Goal: Task Accomplishment & Management: Complete application form

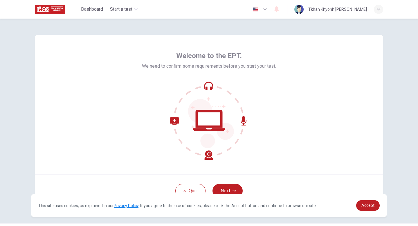
scroll to position [16, 0]
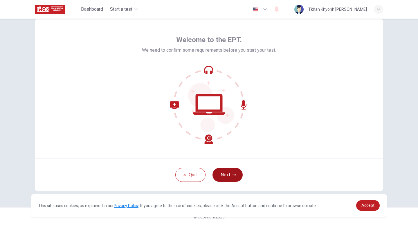
click at [226, 174] on button "Next" at bounding box center [228, 175] width 30 height 14
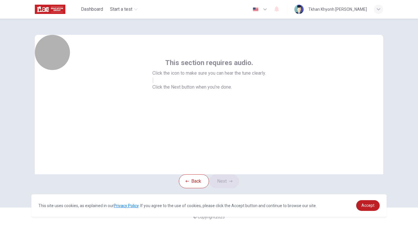
click at [154, 83] on button "button" at bounding box center [152, 81] width 1 height 6
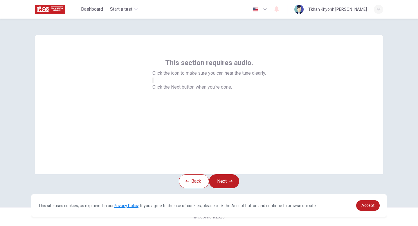
click at [154, 83] on button "button" at bounding box center [152, 81] width 1 height 6
click at [153, 82] on icon "button" at bounding box center [153, 82] width 0 height 0
click at [230, 174] on button "Next" at bounding box center [224, 181] width 30 height 14
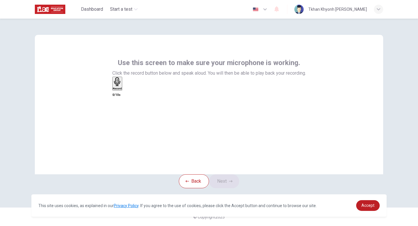
click at [122, 86] on icon "button" at bounding box center [117, 81] width 9 height 9
click at [119, 114] on icon "button" at bounding box center [116, 117] width 6 height 6
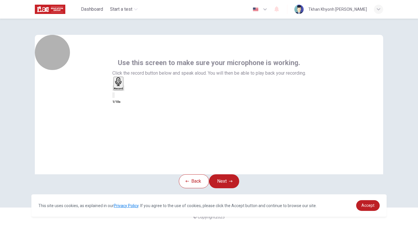
click at [123, 90] on div "Record" at bounding box center [118, 83] width 9 height 13
click at [119, 105] on div "Stop" at bounding box center [116, 100] width 6 height 47
click at [130, 95] on icon "button" at bounding box center [127, 93] width 3 height 4
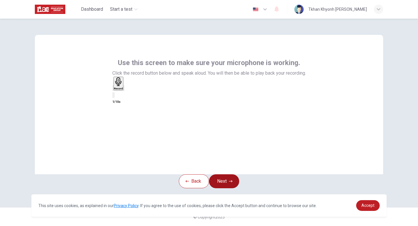
click at [227, 174] on button "Next" at bounding box center [224, 181] width 30 height 14
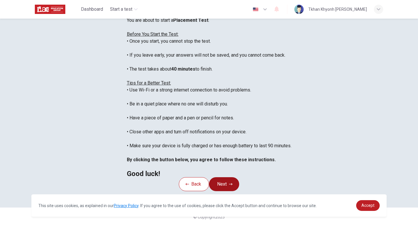
scroll to position [86, 0]
click at [221, 182] on button "Next" at bounding box center [224, 184] width 30 height 14
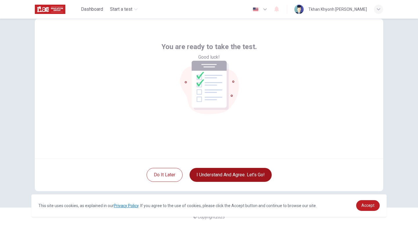
scroll to position [16, 0]
click at [223, 175] on button "I understand and agree. Let’s go!" at bounding box center [231, 175] width 82 height 14
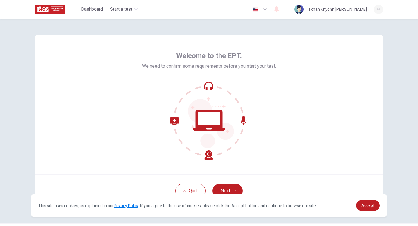
scroll to position [16, 0]
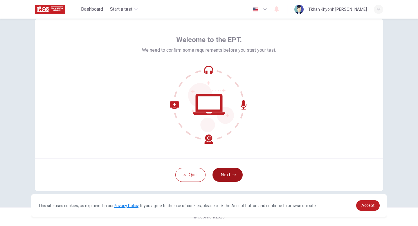
click at [232, 178] on button "Next" at bounding box center [228, 175] width 30 height 14
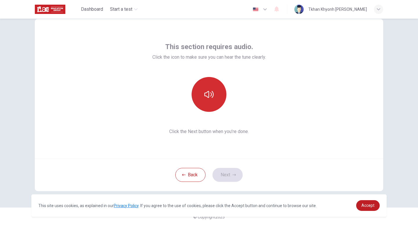
click at [212, 90] on icon "button" at bounding box center [208, 94] width 9 height 9
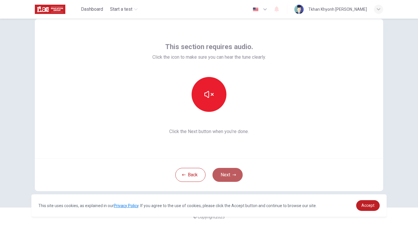
click at [220, 169] on button "Next" at bounding box center [228, 175] width 30 height 14
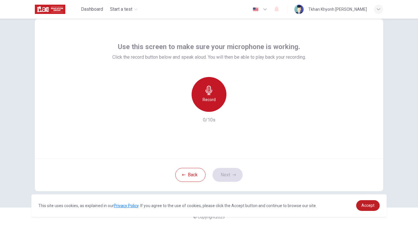
click at [208, 92] on icon "button" at bounding box center [208, 90] width 9 height 9
click at [208, 93] on icon "button" at bounding box center [209, 90] width 7 height 9
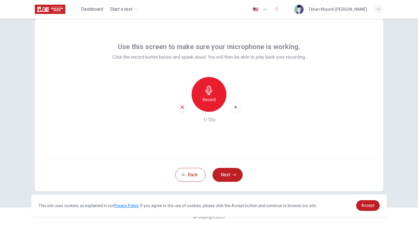
click at [237, 110] on div "button" at bounding box center [235, 107] width 9 height 9
click at [225, 167] on div "Back Next" at bounding box center [209, 174] width 349 height 33
click at [223, 173] on button "Next" at bounding box center [228, 175] width 30 height 14
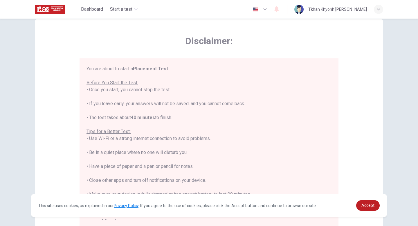
scroll to position [7, 0]
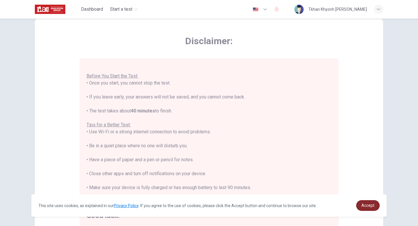
click at [374, 206] on span "Accept" at bounding box center [368, 205] width 13 height 5
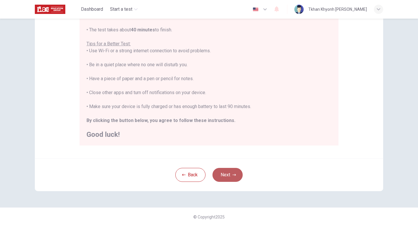
click at [225, 171] on button "Next" at bounding box center [228, 175] width 30 height 14
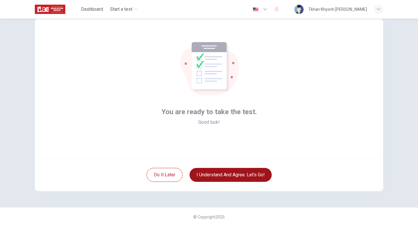
click at [221, 177] on button "I understand and agree. Let’s go!" at bounding box center [231, 175] width 82 height 14
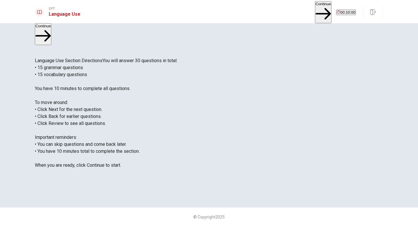
scroll to position [2, 0]
click at [315, 7] on button "Continue" at bounding box center [323, 12] width 17 height 22
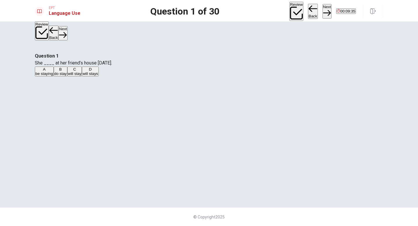
click at [82, 71] on div "C" at bounding box center [75, 69] width 14 height 4
click at [323, 12] on button "Next" at bounding box center [327, 11] width 9 height 14
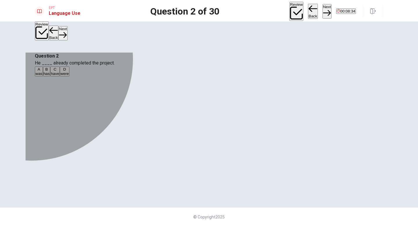
click at [50, 71] on div "B" at bounding box center [47, 69] width 6 height 4
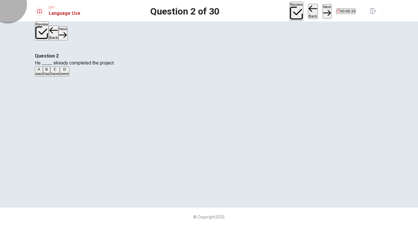
click at [323, 8] on button "Next" at bounding box center [327, 11] width 9 height 14
click at [42, 71] on div "A" at bounding box center [38, 69] width 7 height 4
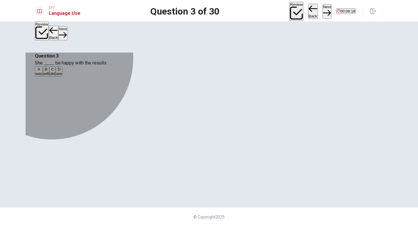
click at [50, 76] on button "B will" at bounding box center [46, 72] width 7 height 10
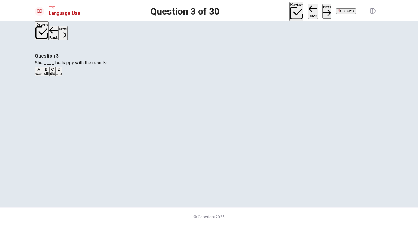
click at [323, 13] on button "Next" at bounding box center [327, 11] width 9 height 14
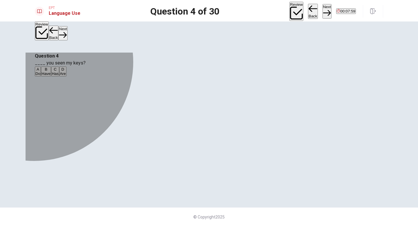
click at [51, 71] on div "B" at bounding box center [46, 69] width 9 height 4
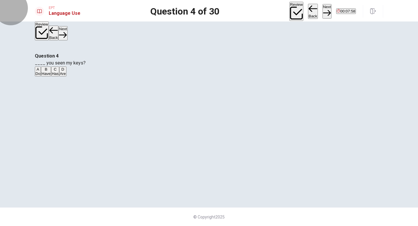
click at [323, 12] on button "Next" at bounding box center [327, 11] width 9 height 14
click at [43, 71] on div "A" at bounding box center [39, 69] width 8 height 4
click at [323, 11] on button "Next" at bounding box center [327, 11] width 9 height 14
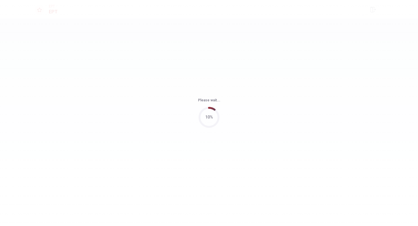
scroll to position [0, 0]
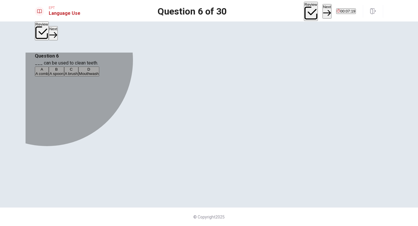
click at [78, 76] on span "A brush" at bounding box center [71, 73] width 13 height 4
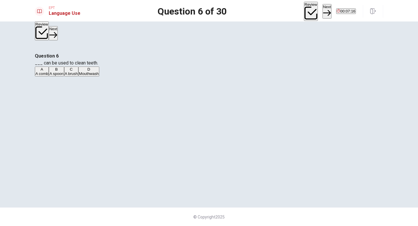
click at [323, 11] on button "Next" at bounding box center [327, 11] width 9 height 14
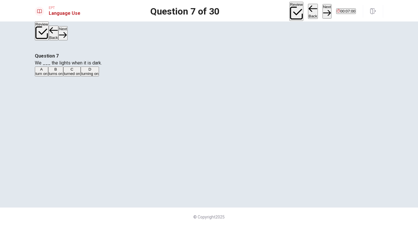
click at [48, 71] on div "A" at bounding box center [41, 69] width 12 height 4
click at [323, 10] on button "Next" at bounding box center [327, 11] width 9 height 14
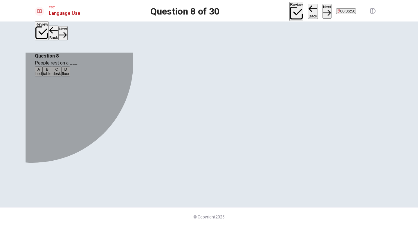
click at [42, 71] on div "A" at bounding box center [38, 69] width 6 height 4
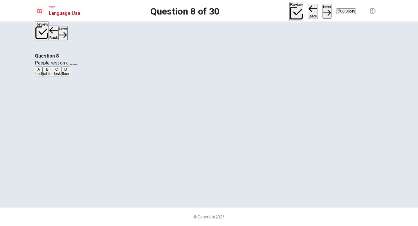
click at [323, 12] on button "Next" at bounding box center [327, 11] width 9 height 14
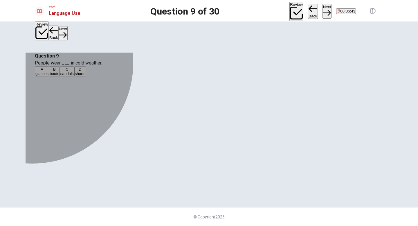
click at [74, 71] on div "C" at bounding box center [66, 69] width 13 height 4
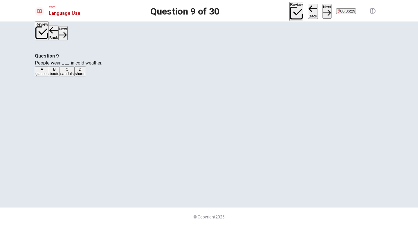
click at [173, 77] on div "A glasses B boots C sandals D shorts" at bounding box center [209, 72] width 349 height 10
click at [59, 76] on span "boots" at bounding box center [55, 73] width 10 height 4
click at [323, 11] on button "Next" at bounding box center [327, 11] width 9 height 14
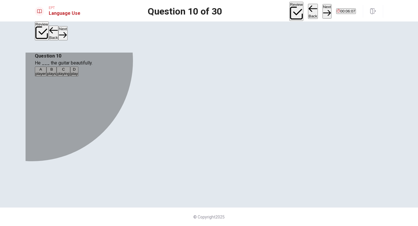
click at [56, 71] on div "B" at bounding box center [51, 69] width 9 height 4
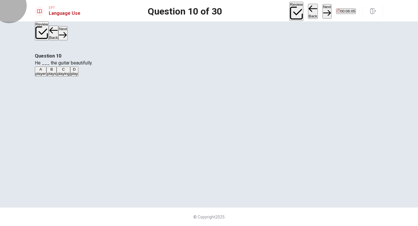
click at [323, 10] on button "Next" at bounding box center [327, 11] width 9 height 14
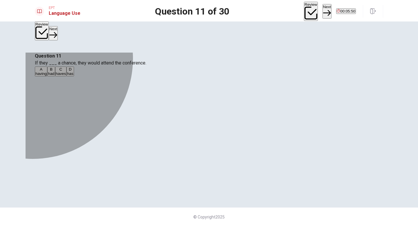
click at [54, 71] on div "B" at bounding box center [51, 69] width 6 height 4
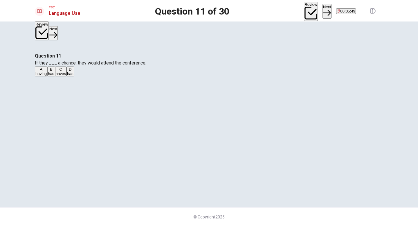
click at [323, 11] on button "Next" at bounding box center [327, 11] width 9 height 14
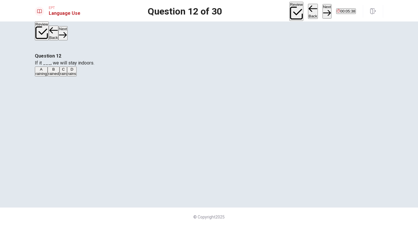
scroll to position [1, 0]
click at [76, 71] on div "D" at bounding box center [72, 69] width 8 height 4
click at [323, 12] on button "Next" at bounding box center [327, 11] width 9 height 14
click at [52, 76] on span "will watch" at bounding box center [43, 73] width 17 height 4
click at [323, 10] on button "Next" at bounding box center [327, 11] width 9 height 14
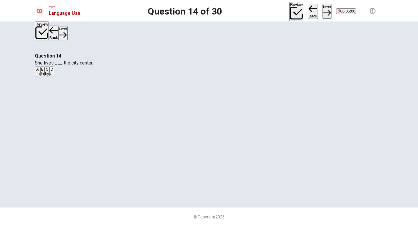
click at [40, 71] on div "A" at bounding box center [37, 69] width 4 height 4
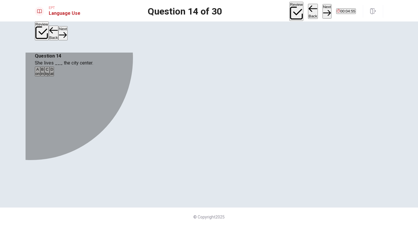
click at [44, 71] on div "B" at bounding box center [42, 69] width 3 height 4
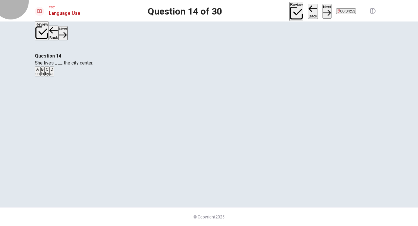
click at [323, 6] on button "Next" at bounding box center [327, 11] width 9 height 14
click at [59, 71] on div "C" at bounding box center [55, 69] width 9 height 4
click at [323, 9] on button "Next" at bounding box center [327, 11] width 9 height 14
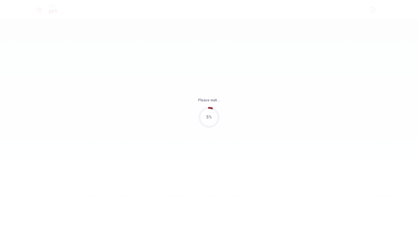
scroll to position [0, 0]
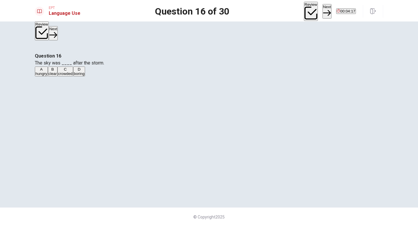
click at [58, 76] on button "B clear" at bounding box center [53, 72] width 10 height 10
click at [323, 13] on button "Next" at bounding box center [327, 11] width 9 height 14
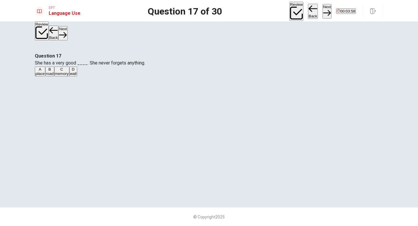
click at [69, 71] on div "C" at bounding box center [62, 69] width 14 height 4
click at [323, 11] on button "Next" at bounding box center [327, 11] width 9 height 14
click at [55, 71] on div "B" at bounding box center [51, 69] width 8 height 4
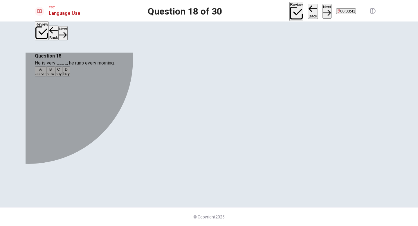
click at [46, 71] on div "A" at bounding box center [40, 69] width 10 height 4
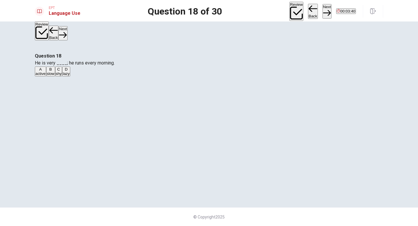
click at [323, 9] on button "Next" at bounding box center [327, 11] width 9 height 14
click at [46, 71] on div "A" at bounding box center [40, 69] width 10 height 4
click at [323, 11] on button "Next" at bounding box center [327, 11] width 9 height 14
click at [42, 71] on div "A" at bounding box center [38, 69] width 6 height 4
click at [323, 9] on button "Next" at bounding box center [327, 11] width 9 height 14
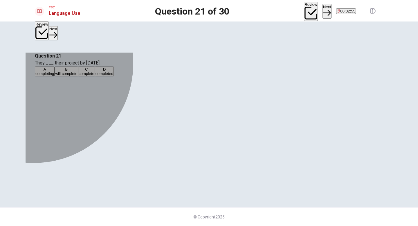
click at [77, 71] on div "B" at bounding box center [66, 69] width 22 height 4
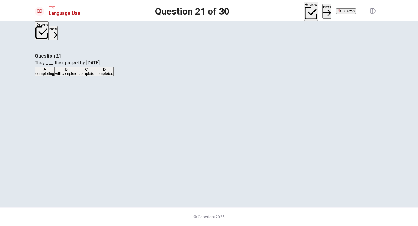
click at [323, 9] on button "Next" at bounding box center [327, 11] width 9 height 14
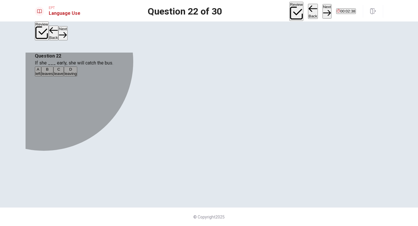
click at [53, 76] on span "leaves" at bounding box center [47, 73] width 11 height 4
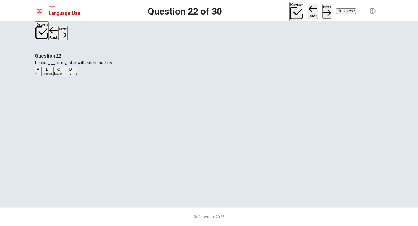
click at [323, 11] on button "Next" at bounding box center [327, 11] width 9 height 14
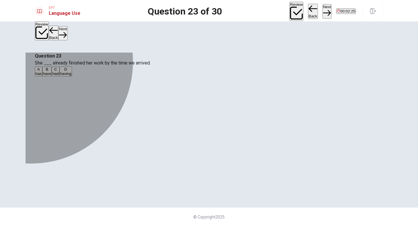
click at [42, 71] on div "A" at bounding box center [38, 69] width 6 height 4
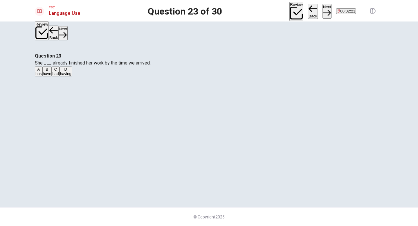
click at [59, 76] on button "C had" at bounding box center [56, 72] width 8 height 10
click at [323, 8] on button "Next" at bounding box center [327, 11] width 9 height 14
click at [64, 71] on div "C" at bounding box center [61, 69] width 6 height 4
click at [323, 10] on button "Next" at bounding box center [327, 11] width 9 height 14
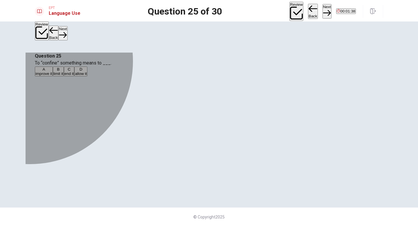
click at [63, 71] on div "B" at bounding box center [58, 69] width 10 height 4
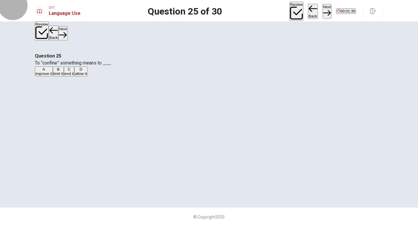
click at [323, 9] on button "Next" at bounding box center [327, 11] width 9 height 14
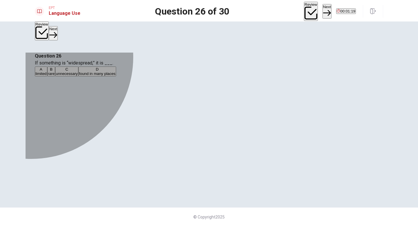
click at [116, 71] on div "D" at bounding box center [97, 69] width 37 height 4
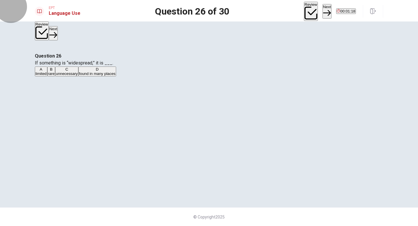
click at [323, 11] on button "Next" at bounding box center [327, 11] width 9 height 14
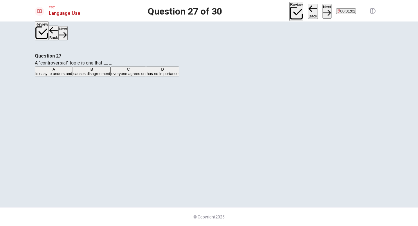
click at [110, 71] on div "B" at bounding box center [91, 69] width 37 height 4
click at [323, 13] on button "Next" at bounding box center [327, 11] width 9 height 14
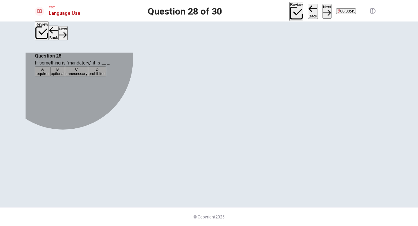
click at [50, 76] on button "A required" at bounding box center [42, 72] width 15 height 10
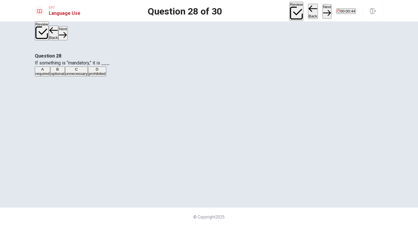
click at [323, 9] on button "Next" at bounding box center [327, 11] width 9 height 14
click at [93, 71] on div "B" at bounding box center [81, 69] width 24 height 4
click at [323, 10] on button "Next" at bounding box center [327, 11] width 9 height 14
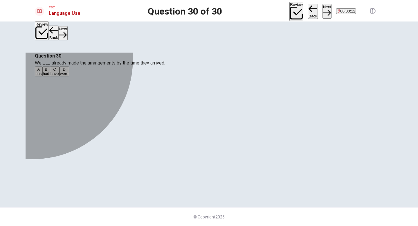
click at [49, 71] on div "B" at bounding box center [46, 69] width 6 height 4
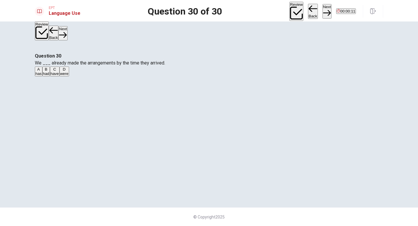
click at [323, 9] on button "Next" at bounding box center [327, 11] width 9 height 14
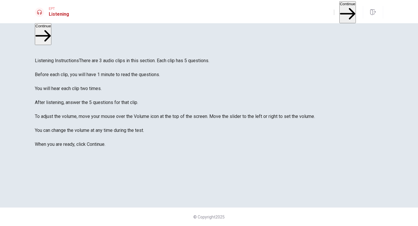
click at [343, 11] on button "Continue" at bounding box center [348, 12] width 17 height 22
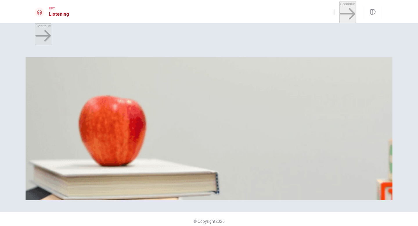
scroll to position [0, 0]
click at [66, 193] on div at bounding box center [209, 193] width 349 height 0
click at [58, 86] on span "It’s very large" at bounding box center [46, 85] width 23 height 4
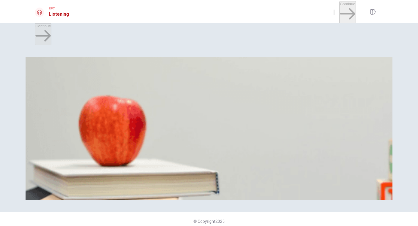
click at [69, 107] on span "Having more space" at bounding box center [51, 109] width 33 height 4
click at [54, 151] on button "B Two" at bounding box center [50, 156] width 8 height 10
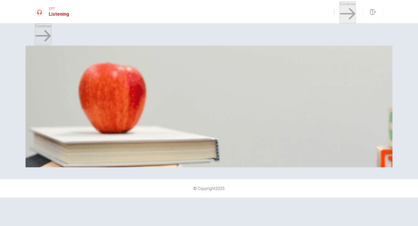
scroll to position [33, 0]
click at [135, 150] on span "Move to a new apartment" at bounding box center [113, 150] width 44 height 4
click at [66, 94] on div "A" at bounding box center [50, 96] width 31 height 4
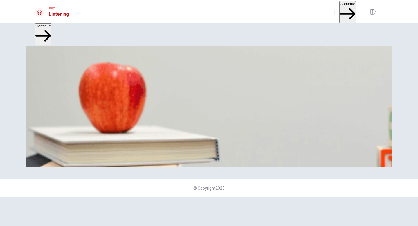
click at [340, 8] on button "Continue" at bounding box center [348, 12] width 17 height 22
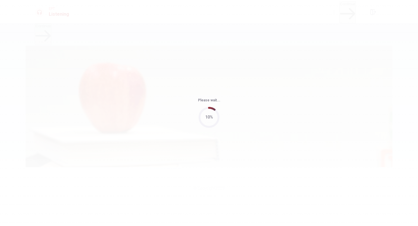
type input "82"
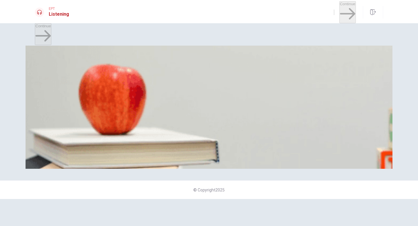
scroll to position [0, 0]
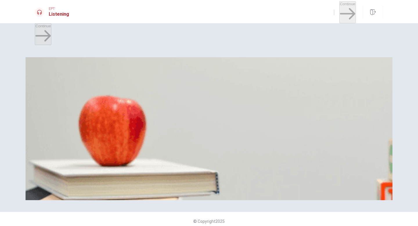
click at [77, 83] on div "A" at bounding box center [56, 81] width 42 height 4
click at [104, 107] on div "C" at bounding box center [88, 105] width 32 height 4
click at [220, 87] on span "Assisting with decorations" at bounding box center [211, 85] width 44 height 4
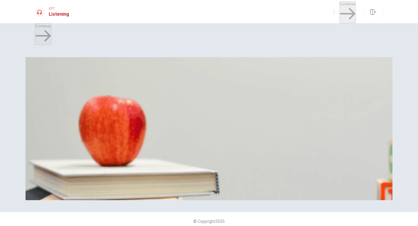
scroll to position [418, 0]
click at [213, 161] on span "Adding more vegan options" at bounding box center [189, 158] width 47 height 4
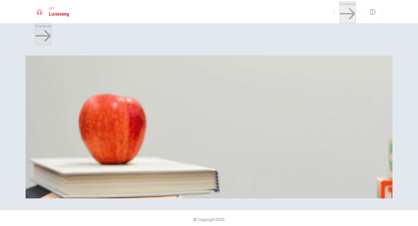
click at [78, 179] on span "Problems with the venue" at bounding box center [56, 181] width 42 height 4
click at [188, 86] on button "C Coordinating with the venue" at bounding box center [163, 81] width 49 height 10
click at [118, 130] on button "B Review the sound system" at bounding box center [94, 130] width 45 height 10
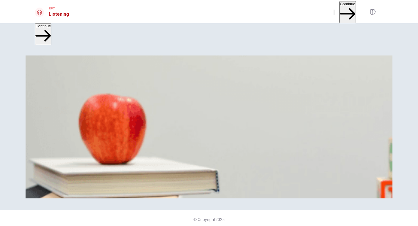
scroll to position [542, 0]
click at [235, 183] on span "The sponsor’s requested changes" at bounding box center [205, 181] width 58 height 4
click at [340, 5] on button "Continue" at bounding box center [348, 12] width 17 height 22
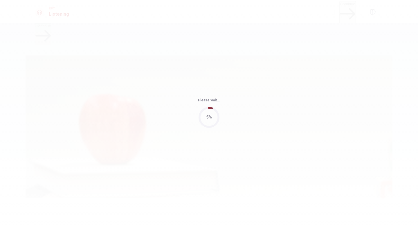
type input "82"
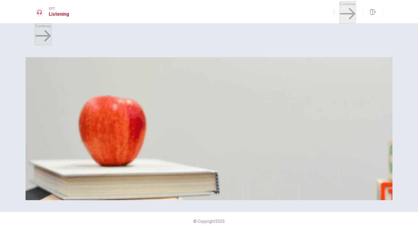
scroll to position [145, 0]
click at [109, 107] on span "Most slots are filled, but a few remain open" at bounding box center [71, 109] width 73 height 4
click at [114, 136] on span "Promote it online" at bounding box center [99, 134] width 29 height 4
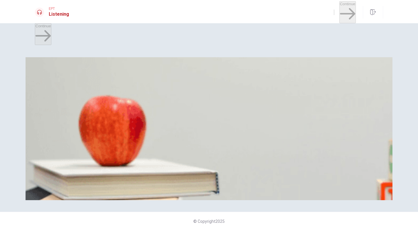
click at [84, 84] on span "Coffee, tea, and light snacks" at bounding box center [59, 85] width 49 height 4
click at [85, 156] on span "Arranging parking for visitors" at bounding box center [59, 158] width 49 height 4
click at [110, 185] on span "[DATE]" at bounding box center [103, 183] width 12 height 4
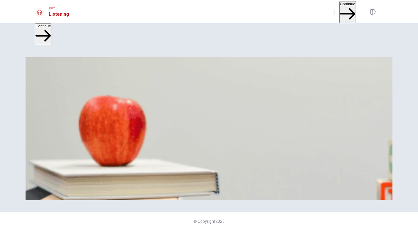
scroll to position [410, 0]
click at [340, 10] on button "Continue" at bounding box center [348, 12] width 17 height 22
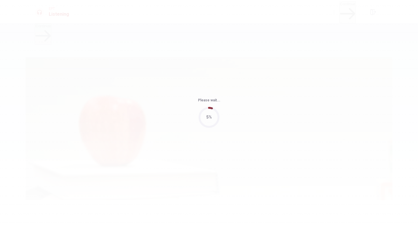
type input "65"
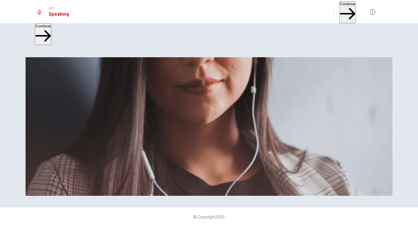
scroll to position [88, 0]
click at [341, 11] on button "Continue" at bounding box center [348, 12] width 17 height 22
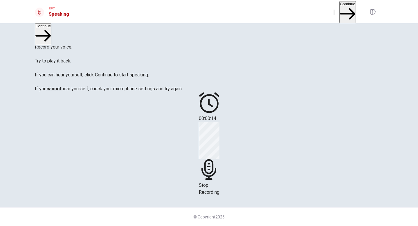
scroll to position [46, 0]
click at [216, 159] on icon at bounding box center [208, 169] width 15 height 21
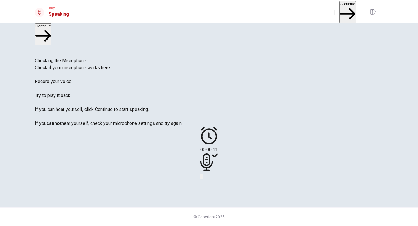
click at [218, 153] on icon at bounding box center [208, 161] width 17 height 17
click at [203, 174] on button "Play Audio" at bounding box center [202, 177] width 1 height 6
click at [218, 153] on icon at bounding box center [208, 161] width 17 height 17
click at [202, 174] on button "Record Again" at bounding box center [200, 177] width 1 height 6
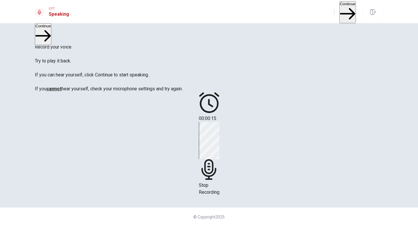
click at [220, 122] on div "Stop Recording" at bounding box center [209, 159] width 21 height 74
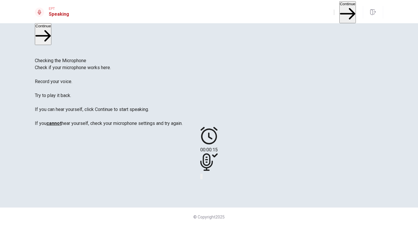
click at [213, 153] on icon at bounding box center [206, 161] width 12 height 17
click at [208, 178] on icon "Play Audio" at bounding box center [206, 181] width 6 height 7
click at [201, 178] on icon "Record Again" at bounding box center [201, 178] width 0 height 0
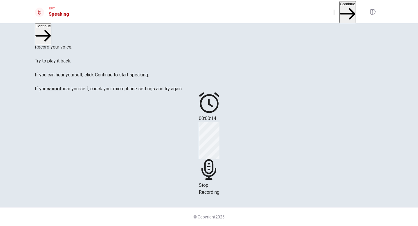
click at [220, 122] on div "Stop Recording" at bounding box center [209, 159] width 21 height 74
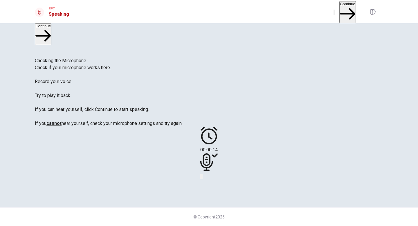
click at [218, 153] on div at bounding box center [208, 162] width 17 height 19
click at [218, 173] on div at bounding box center [208, 176] width 17 height 7
click at [202, 174] on button "Record Again" at bounding box center [200, 177] width 1 height 6
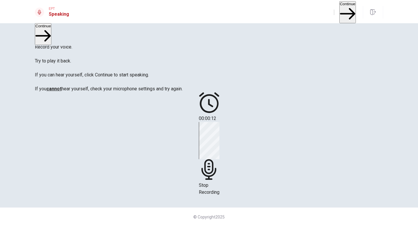
click at [220, 159] on icon at bounding box center [209, 169] width 21 height 21
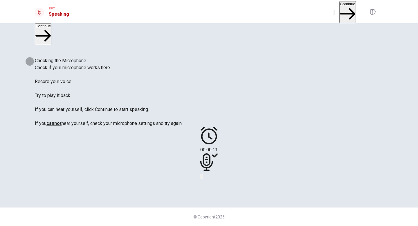
click at [202, 178] on icon "Play Audio" at bounding box center [202, 178] width 0 height 0
click at [340, 10] on button "Continue" at bounding box center [348, 12] width 17 height 22
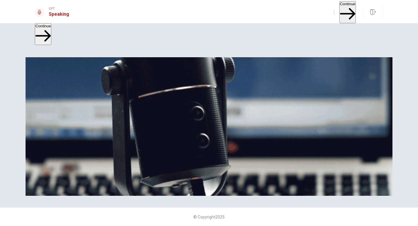
scroll to position [87, 0]
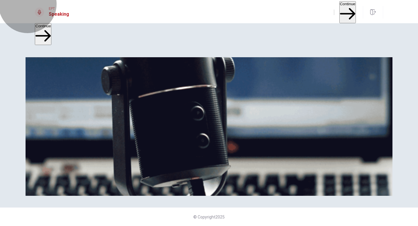
click at [349, 8] on icon "button" at bounding box center [347, 13] width 15 height 15
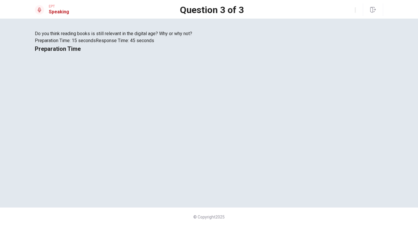
drag, startPoint x: 123, startPoint y: 55, endPoint x: 133, endPoint y: 54, distance: 9.3
click at [132, 36] on span "Do you think reading books is still relevant in the digital age? Why or why not?" at bounding box center [113, 34] width 157 height 6
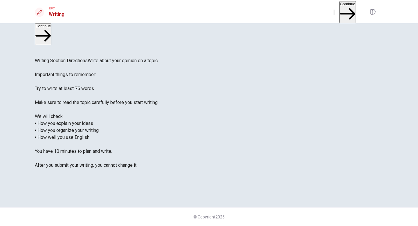
scroll to position [9, 0]
click at [341, 7] on button "Continue" at bounding box center [348, 12] width 17 height 22
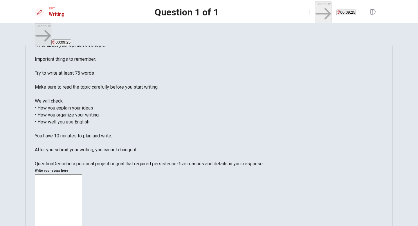
scroll to position [40, 0]
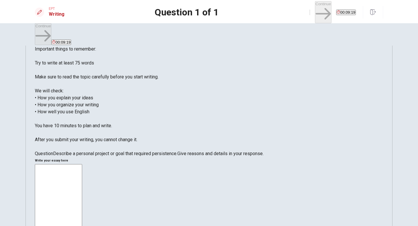
type textarea "D"
type textarea "x"
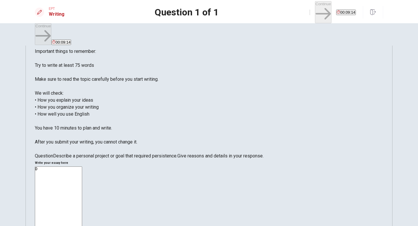
type textarea "De"
type textarea "x"
type textarea "Dea"
type textarea "x"
type textarea "Dear"
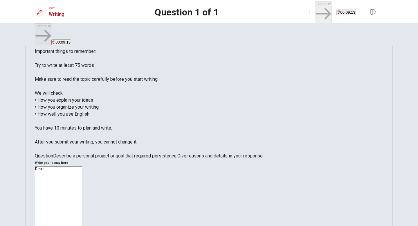
type textarea "x"
type textarea "Dear"
type textarea "x"
type textarea "Dear O"
type textarea "x"
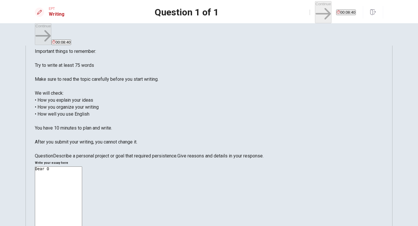
type textarea "Dear On"
type textarea "x"
type textarea "Dear One"
type textarea "x"
type textarea "Dear One"
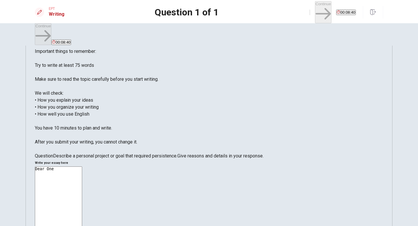
type textarea "x"
type textarea "Dear One p"
type textarea "x"
type textarea "Dear One pt"
type textarea "x"
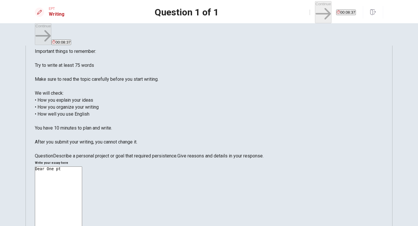
type textarea "Dear One p"
type textarea "x"
type textarea "Dear One pr"
type textarea "x"
type textarea "Dear One p"
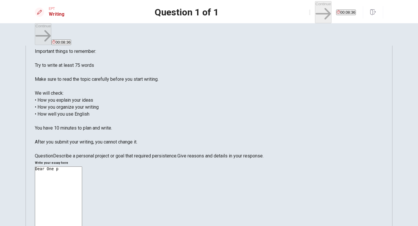
type textarea "x"
type textarea "Dear One"
type textarea "x"
type textarea "Dear One"
type textarea "x"
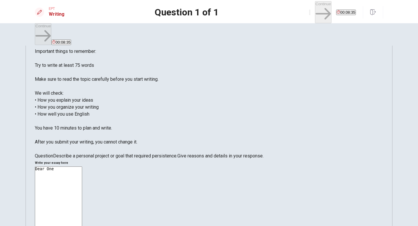
type textarea "Dear On"
type textarea "x"
type textarea "Dear O"
type textarea "x"
type textarea "Dear"
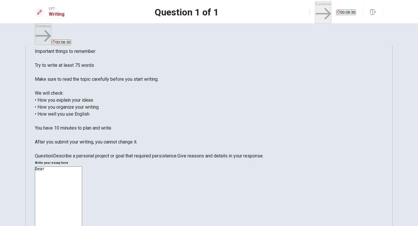
type textarea "x"
type textarea "Dear"
type textarea "x"
type textarea "Dea"
type textarea "x"
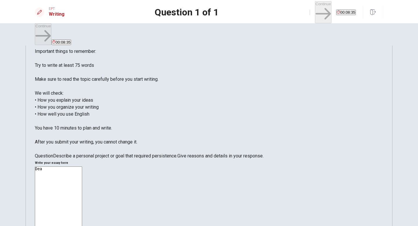
type textarea "De"
type textarea "x"
type textarea "D"
type textarea "x"
type textarea "O"
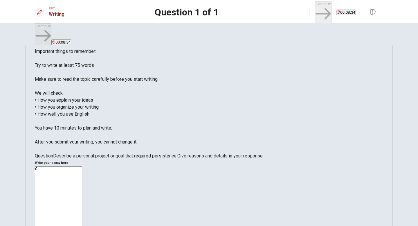
type textarea "x"
type textarea "On"
type textarea "x"
type textarea "One"
type textarea "x"
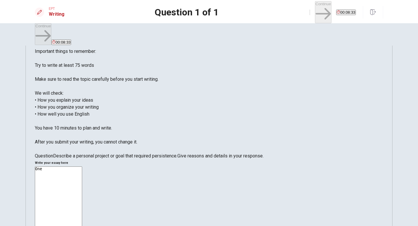
type textarea "One"
type textarea "x"
type textarea "One p"
type textarea "x"
type textarea "One pr"
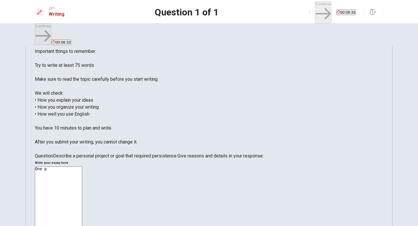
type textarea "x"
type textarea "One pro"
type textarea "x"
type textarea "One prog"
type textarea "x"
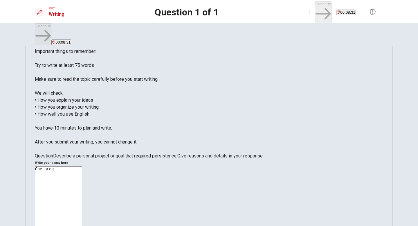
type textarea "One proge"
type textarea "x"
type textarea "One prog"
type textarea "x"
type textarea "One pro"
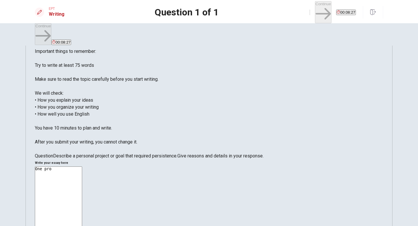
type textarea "x"
type textarea "One proj"
type textarea "x"
type textarea "One proje"
type textarea "x"
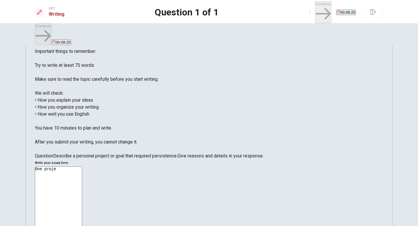
type textarea "One projec"
type textarea "x"
type textarea "One project"
type textarea "x"
type textarea "One project"
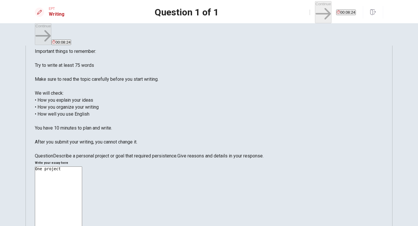
type textarea "x"
type textarea "One project t"
type textarea "x"
type textarea "One project th"
type textarea "x"
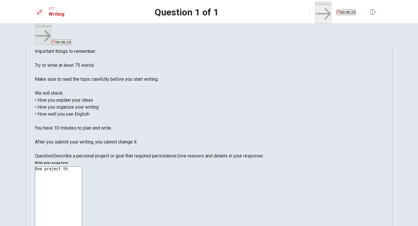
type textarea "One project tha"
type textarea "x"
type textarea "One project that"
type textarea "x"
type textarea "One project that"
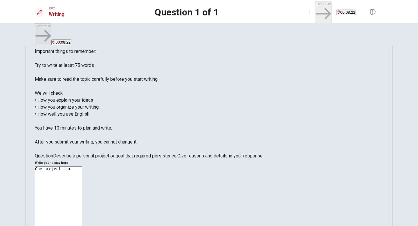
type textarea "x"
type textarea "One project that t"
type textarea "x"
type textarea "One project that tr"
type textarea "x"
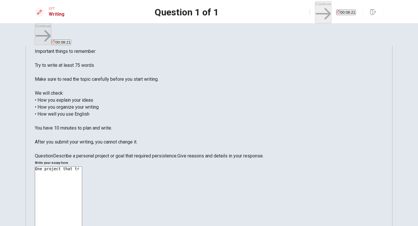
type textarea "One project that tru"
type textarea "x"
type textarea "One project that trua"
type textarea "x"
type textarea "One project that tru"
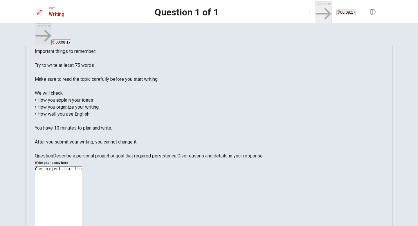
type textarea "x"
type textarea "One project that trul"
type textarea "x"
type textarea "One project that truly"
type textarea "x"
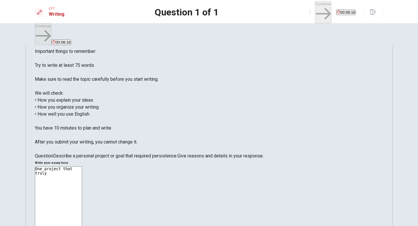
type textarea "One project that truly"
type textarea "x"
type textarea "One project that truly t"
type textarea "x"
type textarea "One project that truly te"
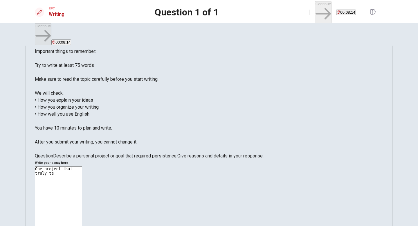
type textarea "x"
type textarea "One project that truly tes"
type textarea "x"
type textarea "One project that truly test"
type textarea "x"
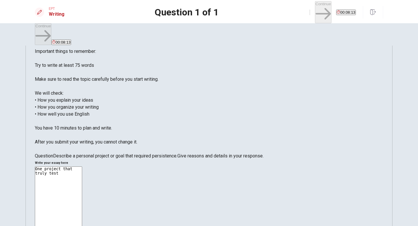
type textarea "One project that truly teste"
type textarea "x"
type textarea "One project that truly tested"
type textarea "x"
type textarea "One project that truly tested"
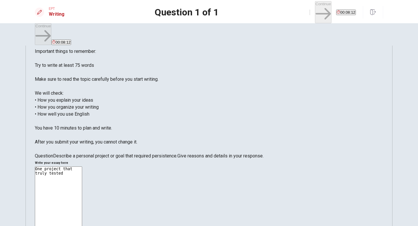
type textarea "x"
type textarea "One project that truly tested m"
type textarea "x"
type textarea "One project that truly tested my"
type textarea "x"
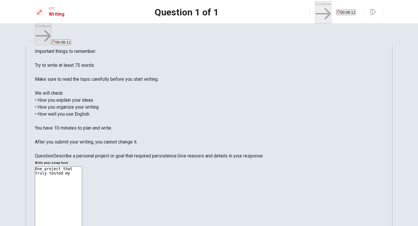
type textarea "One project that truly tested my"
type textarea "x"
type textarea "One project that truly tested my d"
type textarea "x"
type textarea "One project that truly tested my de"
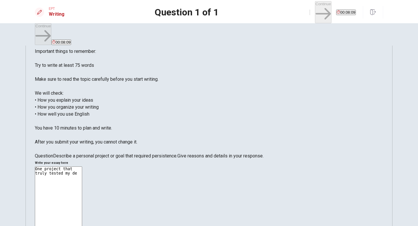
type textarea "x"
type textarea "One project that truly tested my det"
type textarea "x"
type textarea "One project that truly tested my deta"
type textarea "x"
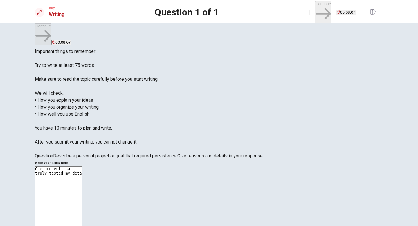
type textarea "One project that truly tested my det"
type textarea "x"
type textarea "One project that truly tested my detw"
type textarea "x"
type textarea "One project that truly tested my det"
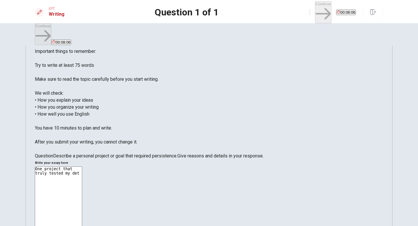
type textarea "x"
type textarea "One project that truly tested my dete"
type textarea "x"
type textarea "One project that truly tested my deter"
type textarea "x"
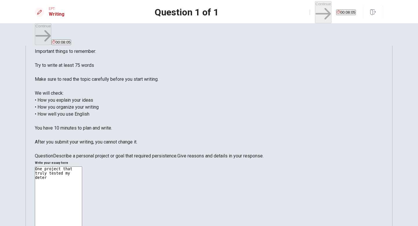
type textarea "One project that truly tested my determ"
type textarea "x"
type textarea "One project that truly tested my determi"
type textarea "x"
type textarea "One project that truly tested my determin"
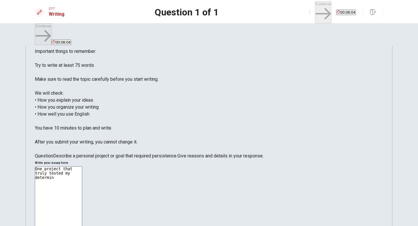
type textarea "x"
type textarea "One project that truly tested my determina"
type textarea "x"
type textarea "One project that truly tested my determinat"
type textarea "x"
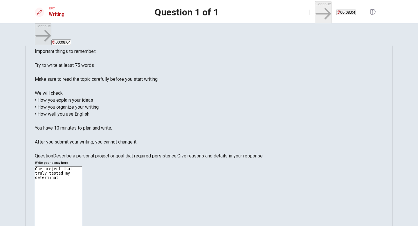
type textarea "One project that truly tested my determinati"
type textarea "x"
type textarea "One project that truly tested my determinatio"
type textarea "x"
type textarea "One project that truly tested my determination"
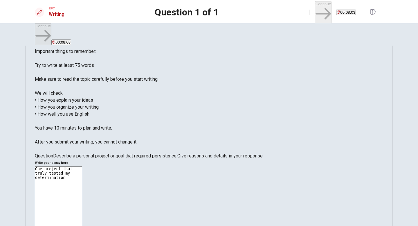
type textarea "x"
type textarea "One project that truly tested my determination"
type textarea "x"
type textarea "One project that truly tested my determination w"
type textarea "x"
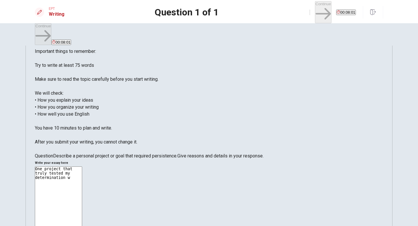
type textarea "One project that truly tested my determination wa"
type textarea "x"
type textarea "One project that truly tested my determination was"
type textarea "x"
type textarea "One project that truly tested my determination was"
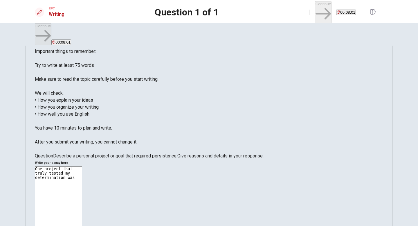
type textarea "x"
type textarea "One project that truly tested my determination was l"
type textarea "x"
type textarea "One project that truly tested my determination was le"
type textarea "x"
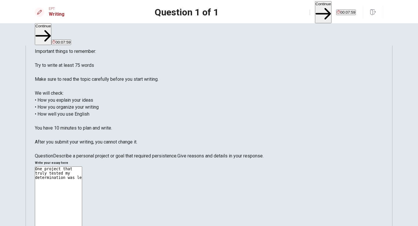
type textarea "One project that truly tested my determination was lea"
type textarea "x"
type textarea "One project that truly tested my determination was [PERSON_NAME]"
type textarea "x"
type textarea "One project that truly tested my determination was learn"
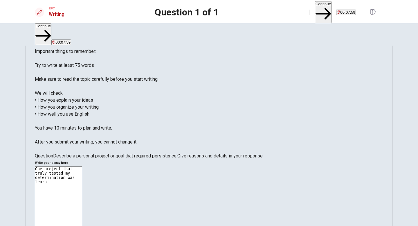
type textarea "x"
type textarea "One project that truly tested my determination was learni"
type textarea "x"
type textarea "One project that truly tested my determination was learnin"
type textarea "x"
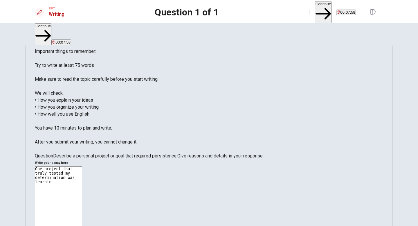
type textarea "One project that truly tested my determination was learning"
type textarea "x"
type textarea "One project that truly tested my determination was learning"
type textarea "x"
type textarea "One project that truly tested my determination was learning t"
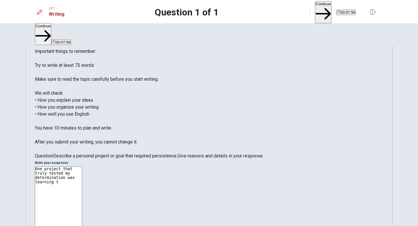
type textarea "x"
type textarea "One project that truly tested my determination was learning to"
type textarea "x"
type textarea "One project that truly tested my determination was learning to"
type textarea "x"
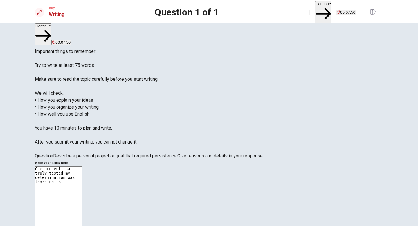
type textarea "One project that truly tested my determination was learning to s"
type textarea "x"
type textarea "One project that truly tested my determination was learning to sp"
type textarea "x"
type textarea "One project that truly tested my determination was learning to spe"
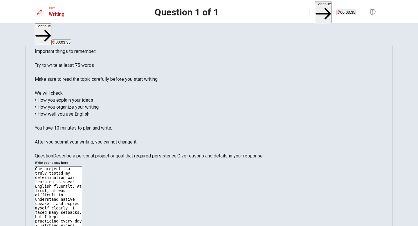
click at [315, 5] on button "Continue" at bounding box center [323, 12] width 17 height 22
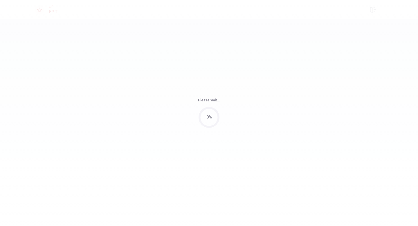
scroll to position [0, 0]
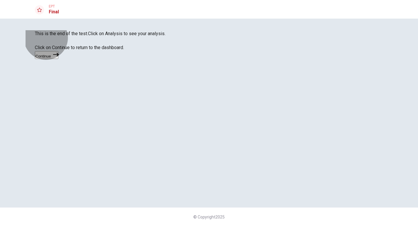
click at [58, 59] on button "Continue" at bounding box center [47, 55] width 24 height 8
